Goal: Information Seeking & Learning: Learn about a topic

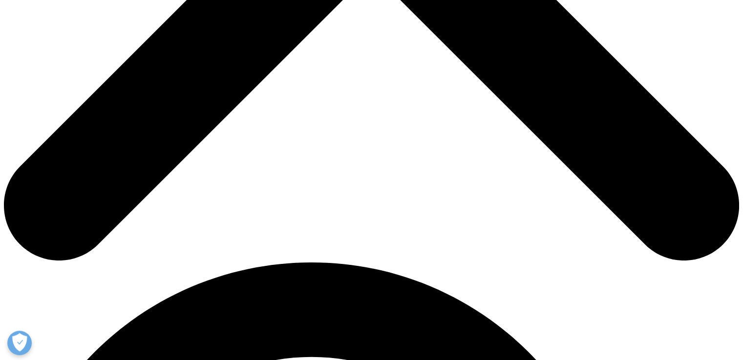
scroll to position [439, 0]
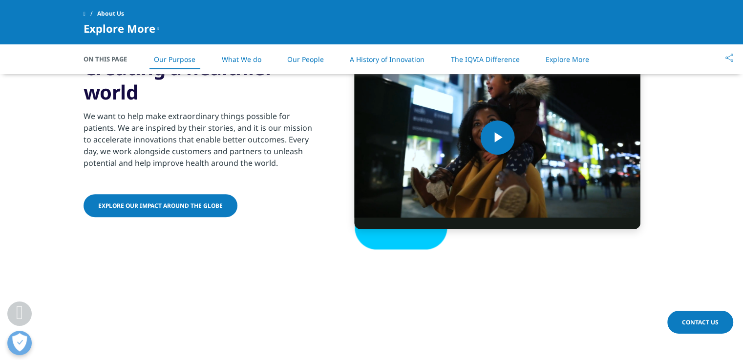
click at [193, 206] on span "Explore our impact around the globe" at bounding box center [160, 206] width 124 height 8
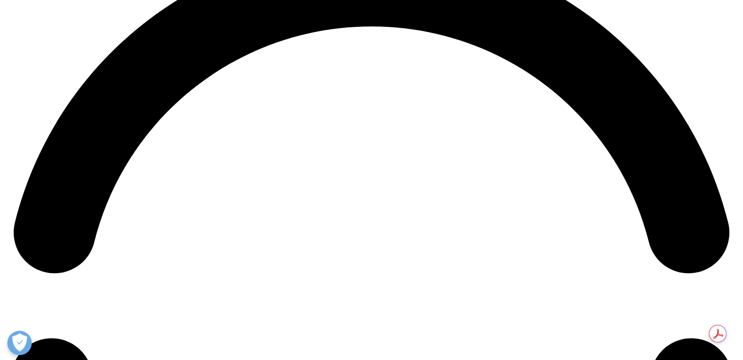
scroll to position [1504, 0]
